Goal: Task Accomplishment & Management: Manage account settings

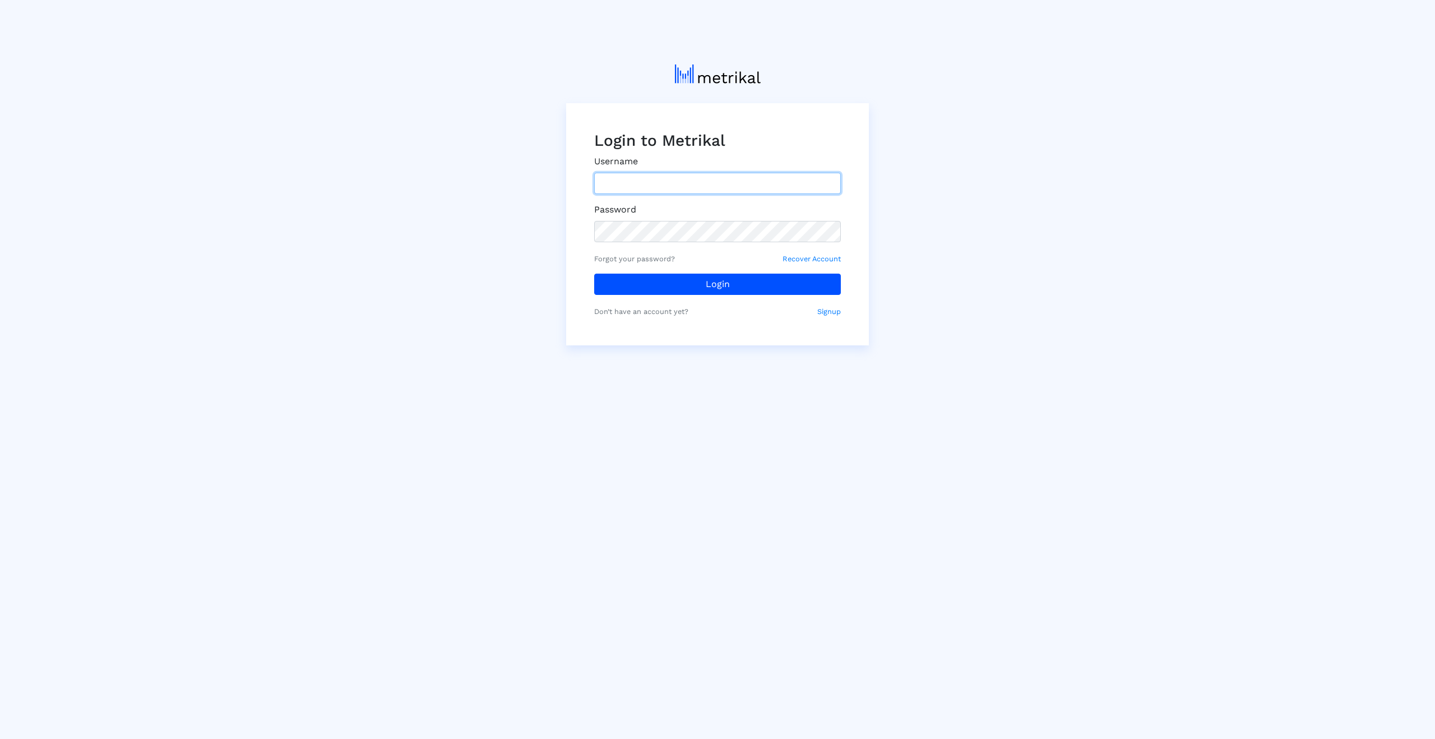
type input "[EMAIL_ADDRESS][DOMAIN_NAME]"
click at [729, 285] on button "Login" at bounding box center [717, 283] width 247 height 21
